Goal: Task Accomplishment & Management: Manage account settings

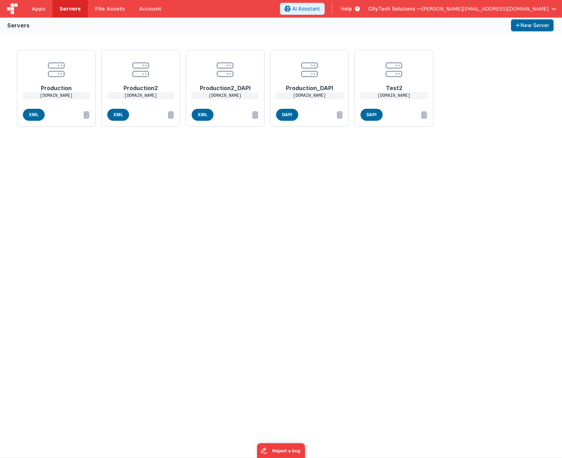
click at [172, 280] on div "Production [DOMAIN_NAME] XML Production2 [DOMAIN_NAME] XML Production2_DAPI [DO…" at bounding box center [281, 245] width 562 height 424
click at [212, 179] on div "Production [DOMAIN_NAME] XML Production2 [DOMAIN_NAME] XML Production2_DAPI [DO…" at bounding box center [281, 245] width 562 height 424
click at [40, 7] on span "Apps" at bounding box center [39, 8] width 14 height 7
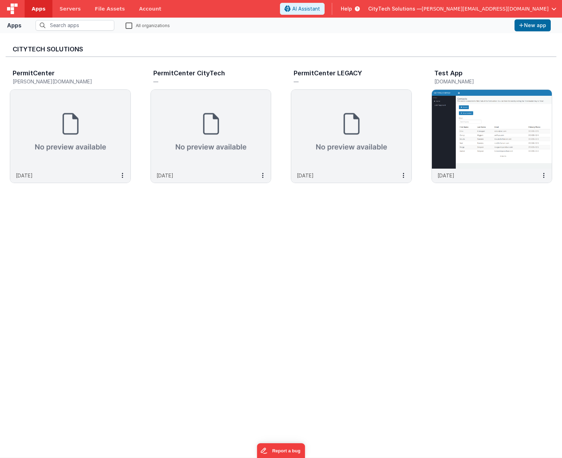
click at [164, 349] on div "CityTech Solutions PermitCenter [PERSON_NAME][DOMAIN_NAME] [DATE] PermitCenter …" at bounding box center [281, 245] width 551 height 413
drag, startPoint x: 139, startPoint y: 285, endPoint x: 142, endPoint y: 234, distance: 50.8
click at [138, 277] on div "CityTech Solutions PermitCenter [PERSON_NAME][DOMAIN_NAME] [DATE] PermitCenter …" at bounding box center [281, 245] width 551 height 413
drag, startPoint x: 212, startPoint y: 353, endPoint x: 208, endPoint y: 349, distance: 6.2
click at [211, 353] on div "CityTech Solutions PermitCenter [PERSON_NAME][DOMAIN_NAME] [DATE] PermitCenter …" at bounding box center [281, 245] width 551 height 413
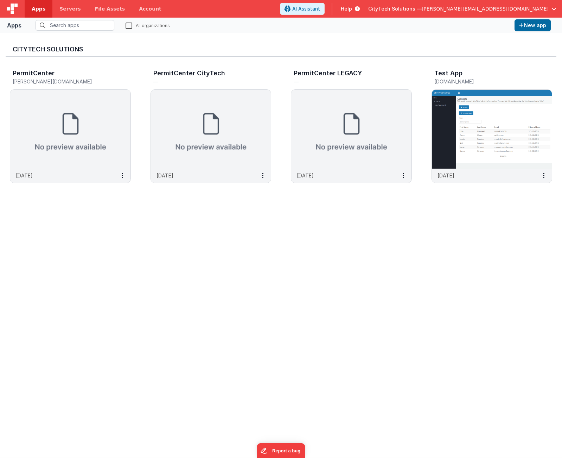
click at [315, 266] on div "CityTech Solutions PermitCenter [PERSON_NAME][DOMAIN_NAME] [DATE] PermitCenter …" at bounding box center [281, 245] width 551 height 413
click at [104, 130] on img at bounding box center [70, 129] width 120 height 79
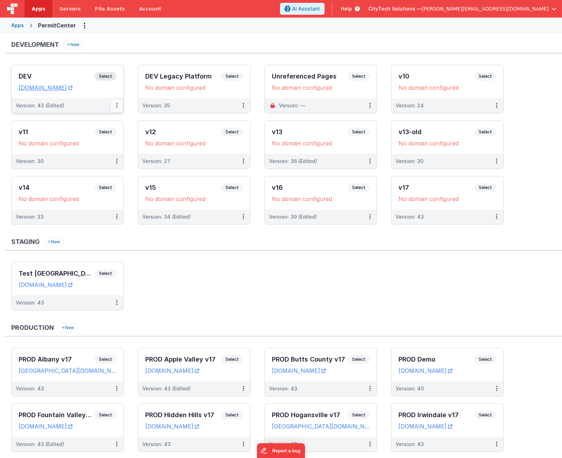
click at [117, 106] on button at bounding box center [116, 105] width 13 height 15
click at [118, 104] on button at bounding box center [116, 105] width 13 height 15
click at [110, 123] on link "Edit" at bounding box center [93, 121] width 62 height 13
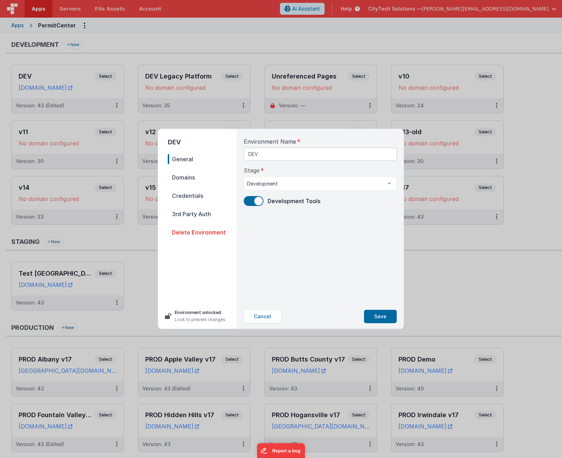
click at [304, 190] on div "Environment Name DEV Stage Development Development Staging Production List is e…" at bounding box center [320, 216] width 164 height 175
drag, startPoint x: 187, startPoint y: 195, endPoint x: 186, endPoint y: 171, distance: 24.3
click at [187, 194] on span "Credentials" at bounding box center [202, 196] width 69 height 10
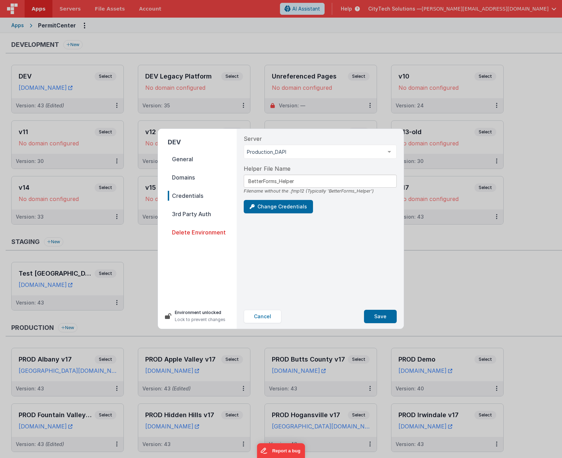
click at [186, 175] on span "Domains" at bounding box center [202, 177] width 69 height 10
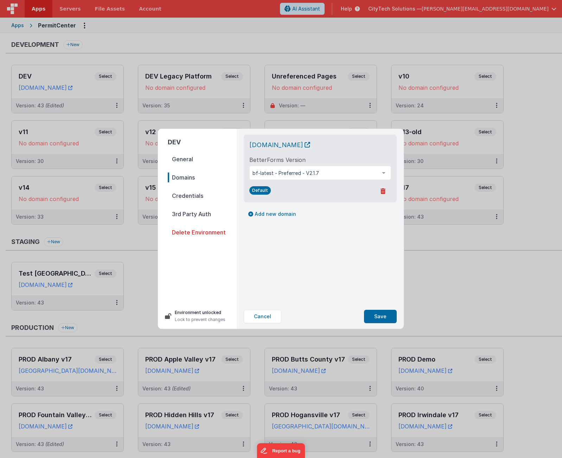
click at [300, 277] on div "[DOMAIN_NAME] BetterForms Version bf-latest - Preferred - V2.1.7 bf-latest - Pr…" at bounding box center [320, 216] width 164 height 175
click at [282, 261] on div "[DOMAIN_NAME] BetterForms Version bf-latest - Preferred - V2.1.7 bf-latest - Pr…" at bounding box center [320, 216] width 164 height 175
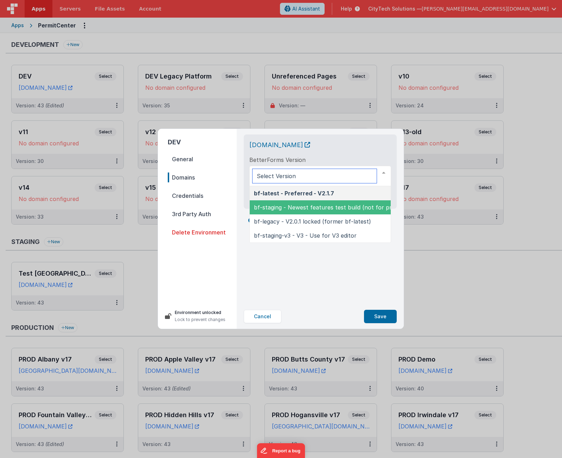
click at [299, 209] on span "bf-staging - Newest features test build (not for production)" at bounding box center [336, 207] width 164 height 7
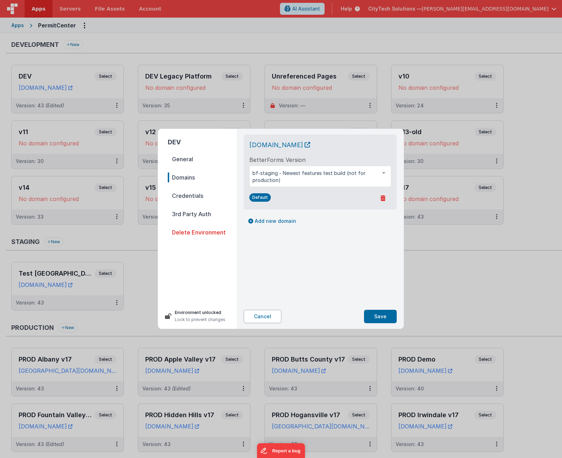
click at [268, 314] on button "Cancel" at bounding box center [263, 316] width 38 height 13
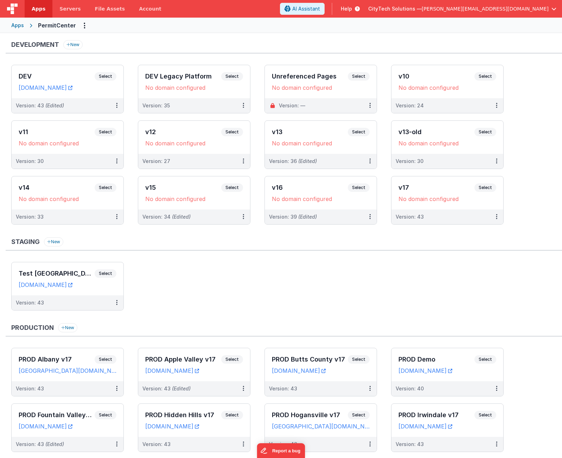
click at [277, 286] on ul "Test [GEOGRAPHIC_DATA] Select URLs [DOMAIN_NAME] Version: 43" at bounding box center [286, 290] width 551 height 56
click at [183, 275] on ul "Test [GEOGRAPHIC_DATA] Select URLs [DOMAIN_NAME] Version: 43" at bounding box center [286, 290] width 551 height 56
click at [278, 33] on div "Development New DEV Select URLs [DOMAIN_NAME] Version: 43 (Edited) DEV Legacy P…" at bounding box center [281, 335] width 562 height 604
click at [463, 295] on ul "Test [GEOGRAPHIC_DATA] Select URLs [DOMAIN_NAME] Version: 43" at bounding box center [286, 290] width 551 height 56
click at [289, 283] on ul "Test [GEOGRAPHIC_DATA] Select URLs [DOMAIN_NAME] Version: 43" at bounding box center [286, 290] width 551 height 56
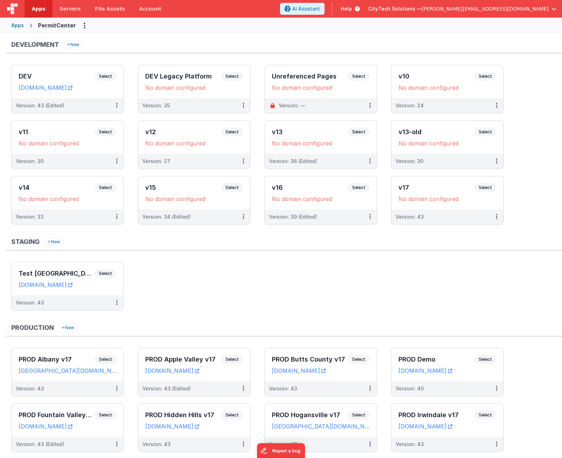
click at [191, 267] on ul "Test [GEOGRAPHIC_DATA] Select URLs [DOMAIN_NAME] Version: 43" at bounding box center [286, 290] width 551 height 56
drag, startPoint x: 190, startPoint y: 266, endPoint x: 157, endPoint y: 283, distance: 37.3
click at [157, 283] on ul "Test [GEOGRAPHIC_DATA] Select URLs [DOMAIN_NAME] Version: 43" at bounding box center [286, 290] width 551 height 56
click at [303, 32] on div "Apps PermitCenter" at bounding box center [281, 25] width 562 height 15
